Goal: Task Accomplishment & Management: Manage account settings

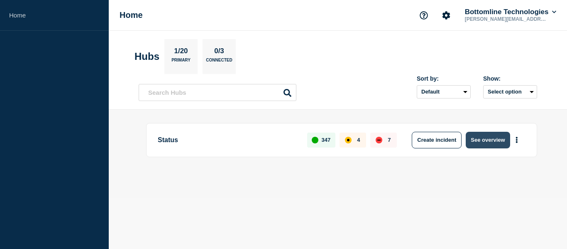
click at [487, 140] on button "See overview" at bounding box center [488, 140] width 44 height 17
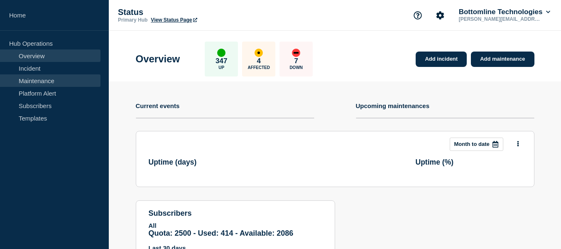
click at [42, 79] on link "Maintenance" at bounding box center [50, 80] width 100 height 12
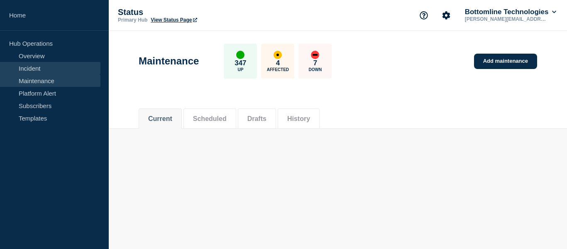
click at [34, 68] on link "Incident" at bounding box center [50, 68] width 100 height 12
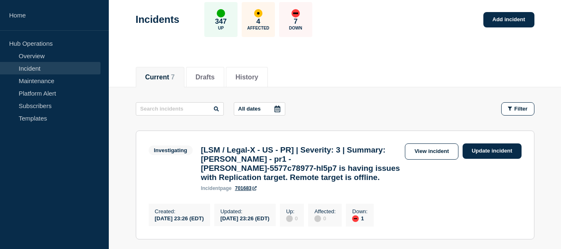
scroll to position [83, 0]
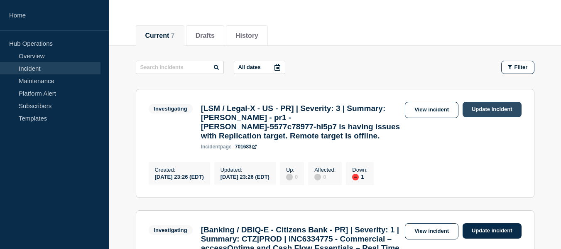
click at [486, 110] on link "Update incident" at bounding box center [491, 109] width 59 height 15
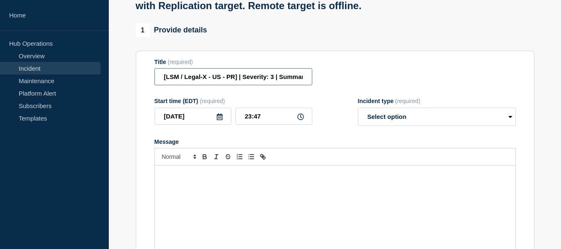
click at [279, 85] on input "[LSM / Legal-X - US - PR] | Severity: 3 | Summary: [PERSON_NAME] - pr1 - [PERSO…" at bounding box center [233, 76] width 158 height 17
paste input "WT-57931"
type input "[LSM / Legal-X - US - PR] | Severity: 3 | WT-57931 |Summary: [PERSON_NAME] - pr…"
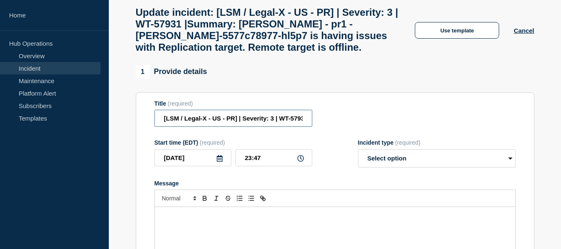
scroll to position [83, 0]
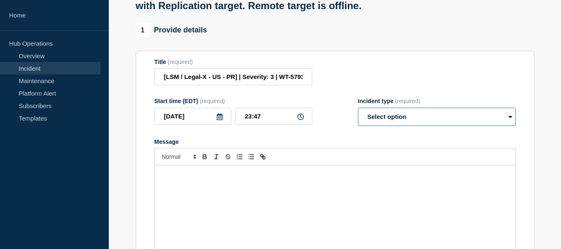
click at [401, 124] on select "Select option Investigating Identified Monitoring Resolved" at bounding box center [437, 116] width 158 height 18
select select "monitoring"
click at [358, 115] on select "Select option Investigating Identified Monitoring Resolved" at bounding box center [437, 116] width 158 height 18
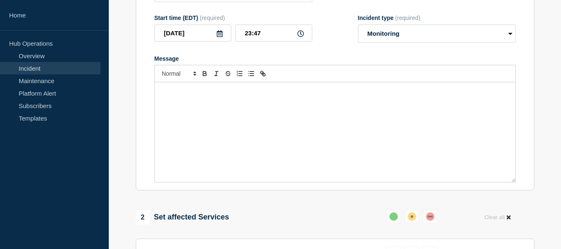
click at [191, 113] on div "Message" at bounding box center [335, 132] width 360 height 100
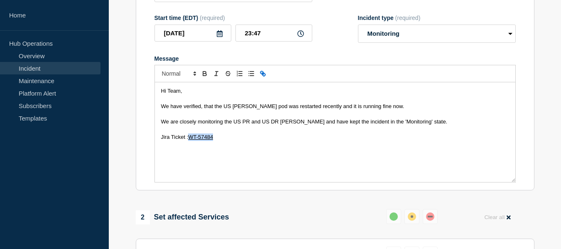
drag, startPoint x: 225, startPoint y: 147, endPoint x: 189, endPoint y: 144, distance: 36.3
click at [189, 141] on p "Jira Ticket : WT-57484" at bounding box center [335, 136] width 348 height 7
drag, startPoint x: 177, startPoint y: 146, endPoint x: 160, endPoint y: 144, distance: 17.1
click at [160, 144] on div "Hi Team, We have verified, that the US [PERSON_NAME] pod was restarted recently…" at bounding box center [335, 132] width 360 height 100
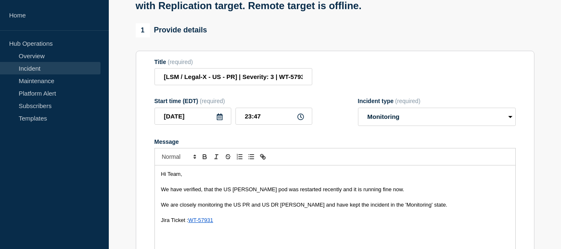
scroll to position [0, 0]
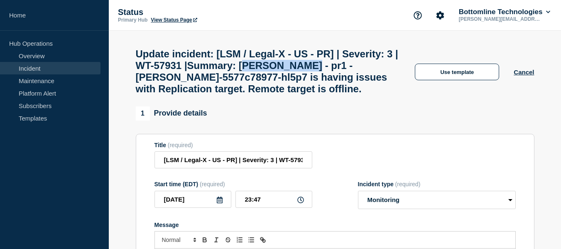
drag, startPoint x: 325, startPoint y: 69, endPoint x: 390, endPoint y: 74, distance: 65.0
click at [390, 74] on h1 "Update incident: [LSM / Legal-X - US - PR] | Severity: 3 | WT-57931 |Summary: […" at bounding box center [268, 71] width 265 height 46
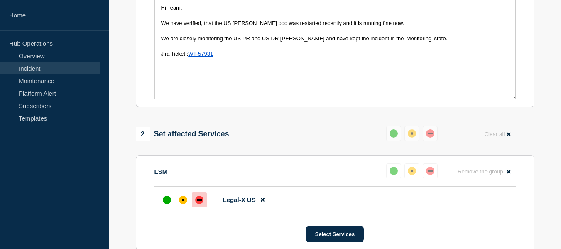
scroll to position [291, 0]
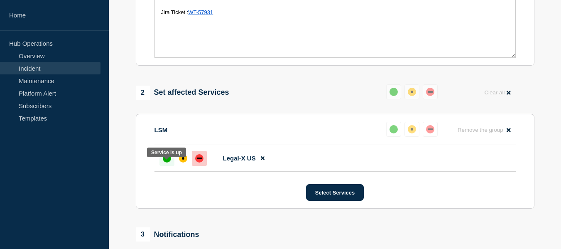
click at [167, 162] on div "up" at bounding box center [167, 158] width 8 height 8
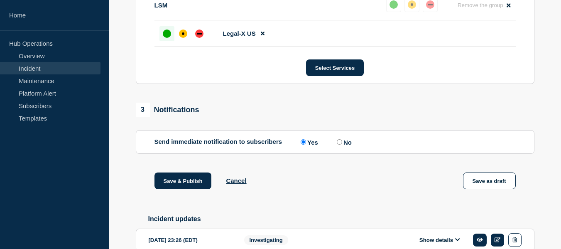
scroll to position [457, 0]
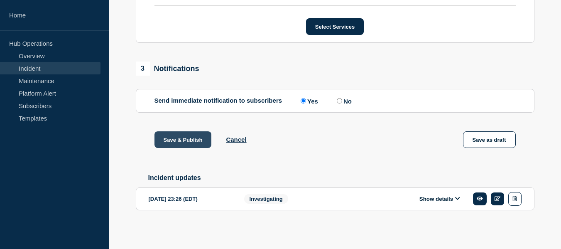
click at [194, 147] on button "Save & Publish" at bounding box center [182, 139] width 57 height 17
